Goal: Task Accomplishment & Management: Manage account settings

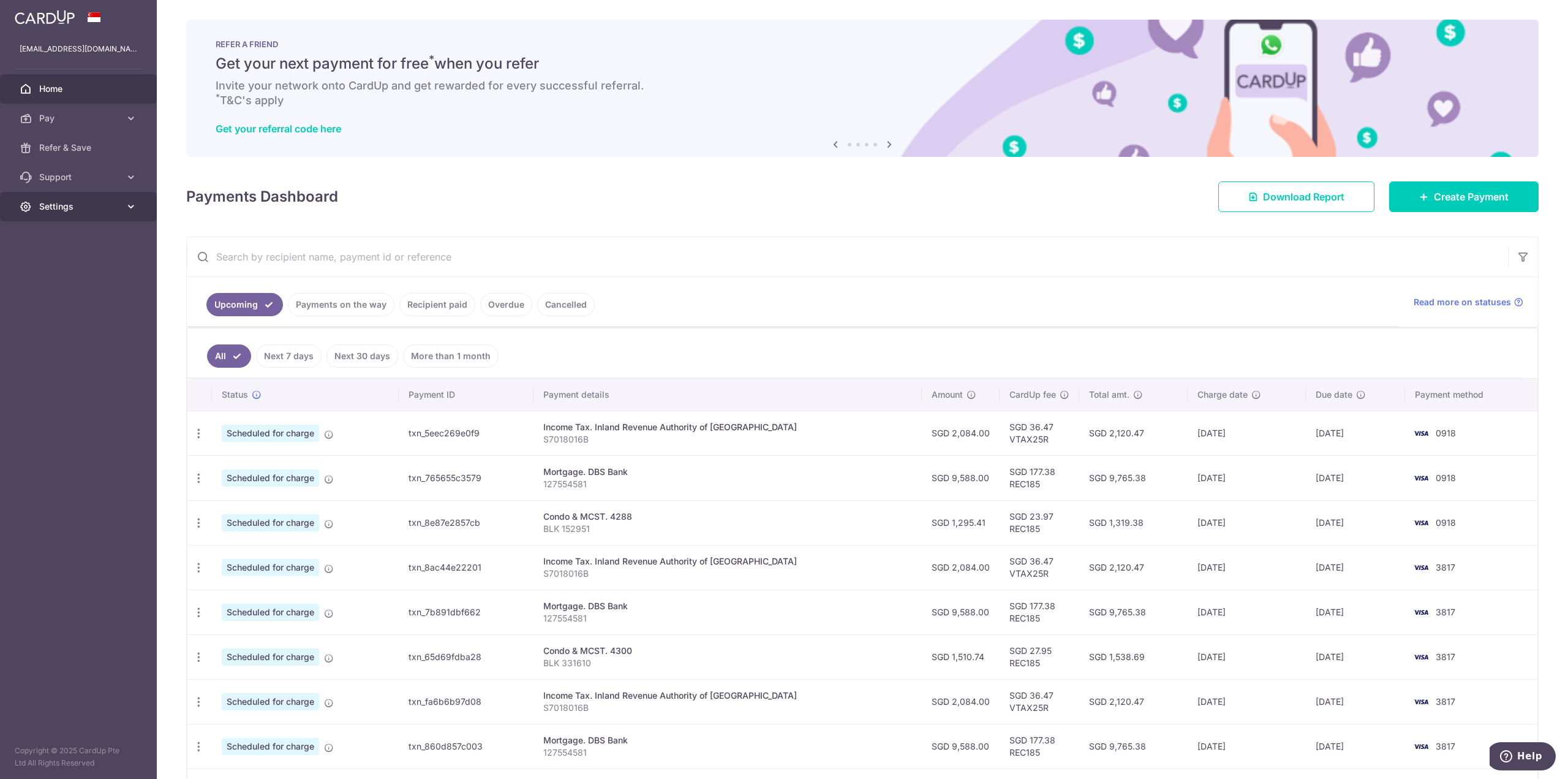
click at [71, 213] on link "Settings" at bounding box center [78, 206] width 157 height 29
click at [50, 266] on span "Logout" at bounding box center [79, 265] width 81 height 12
